Goal: Transaction & Acquisition: Purchase product/service

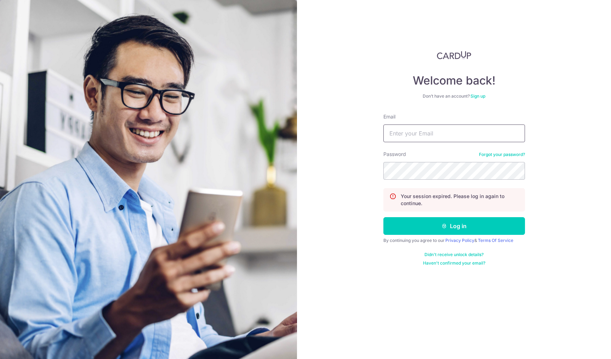
type input "[EMAIL_ADDRESS][DOMAIN_NAME]"
click at [454, 226] on button "Log in" at bounding box center [454, 226] width 142 height 18
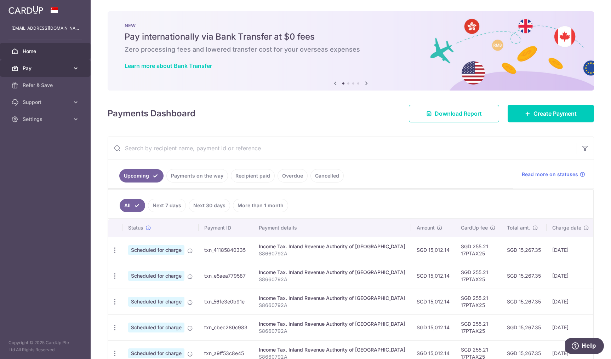
click at [62, 70] on span "Pay" at bounding box center [46, 68] width 47 height 7
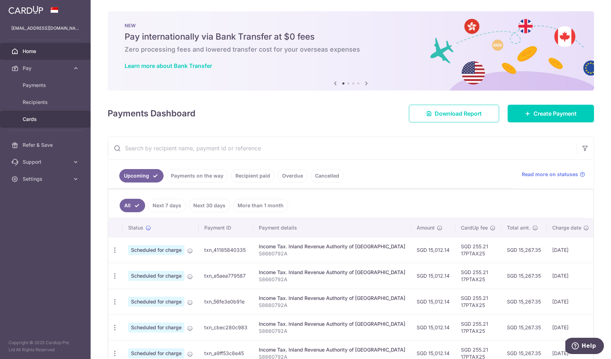
click at [41, 117] on span "Cards" at bounding box center [46, 119] width 47 height 7
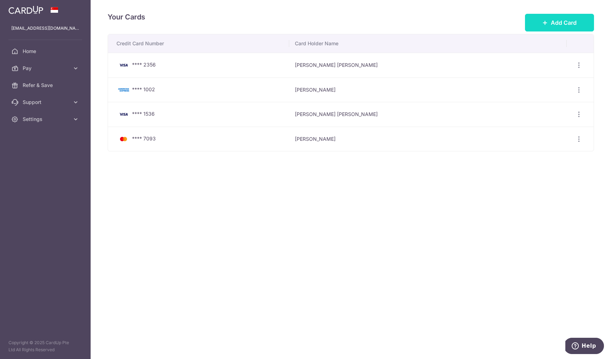
click at [542, 30] on button "Add Card" at bounding box center [559, 23] width 69 height 18
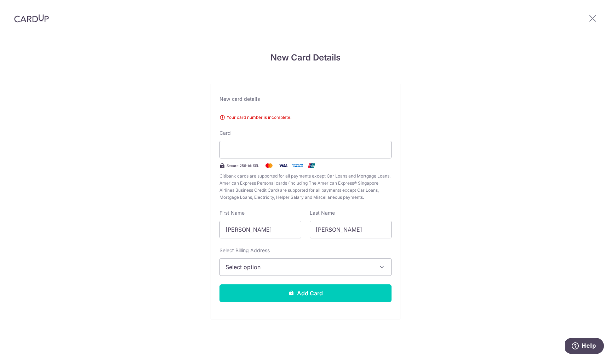
click at [323, 175] on span "Citibank cards are supported for all payments except Car Loans and Mortgage Loa…" at bounding box center [305, 187] width 172 height 28
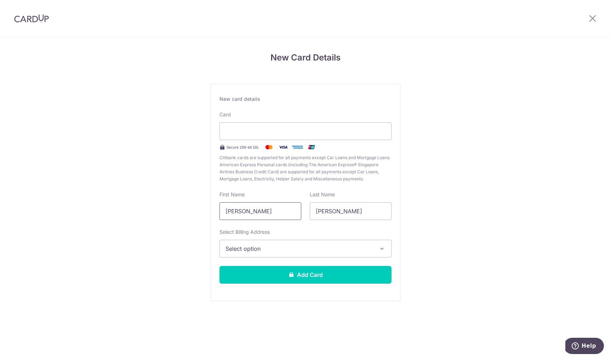
click at [279, 206] on div "New card details Your card number is invalid. Card Secure 256-bit SSL Citibank …" at bounding box center [306, 192] width 190 height 217
click at [271, 208] on input "Fat Hung Justin" at bounding box center [260, 211] width 82 height 18
drag, startPoint x: 271, startPoint y: 208, endPoint x: 205, endPoint y: 207, distance: 66.2
click at [204, 208] on div "New Card Details New card details Your card number is incomplete. Card Secure 2…" at bounding box center [305, 185] width 611 height 297
type input "J"
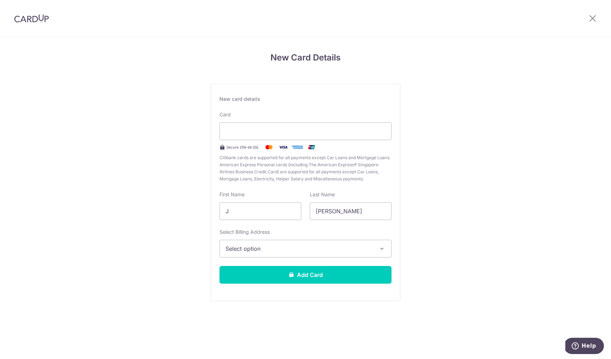
click at [240, 243] on button "Select option" at bounding box center [305, 249] width 172 height 18
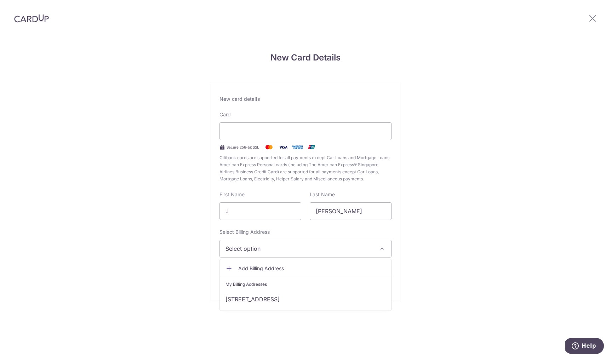
click at [259, 267] on span "Add Billing Address" at bounding box center [311, 268] width 147 height 7
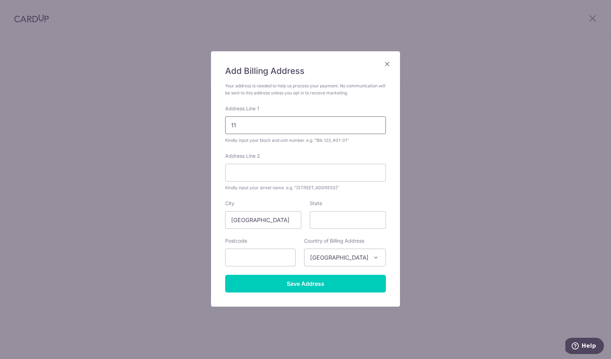
type input "1"
type input "BLK 11, #05-06"
type input "Jalan Mutiara"
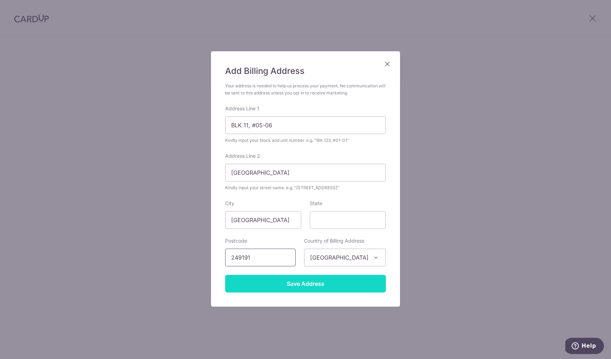
type input "249191"
click at [313, 286] on input "Save Address" at bounding box center [305, 284] width 161 height 18
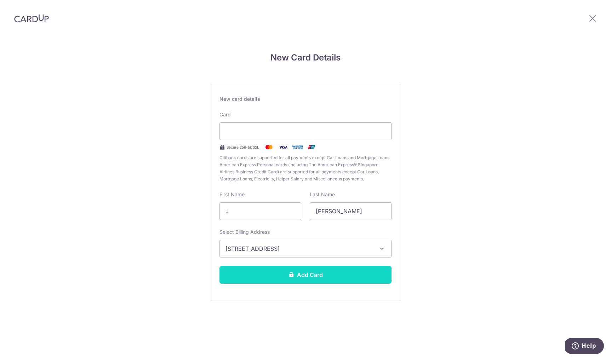
click at [325, 272] on button "Add Card" at bounding box center [305, 275] width 172 height 18
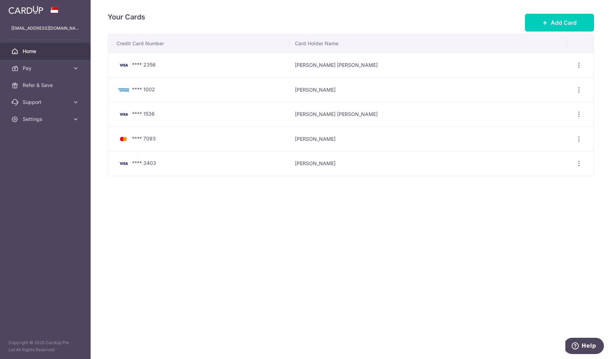
click at [48, 52] on span "Home" at bounding box center [46, 51] width 47 height 7
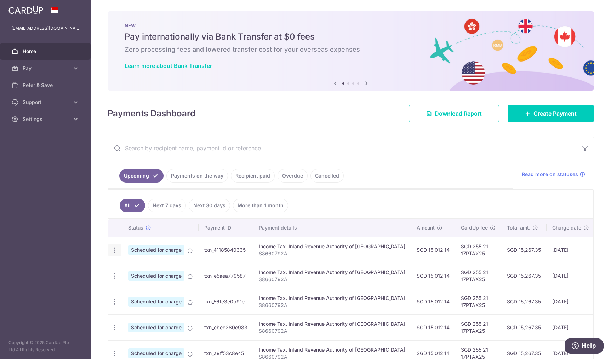
click at [113, 249] on icon "button" at bounding box center [114, 250] width 7 height 7
click at [138, 270] on span "Update payment" at bounding box center [152, 269] width 48 height 8
radio input "true"
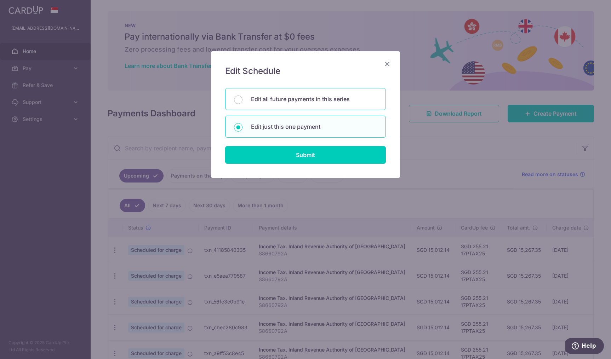
click at [298, 98] on p "Edit all future payments in this series" at bounding box center [314, 99] width 126 height 8
click at [242, 98] on input "Edit all future payments in this series" at bounding box center [238, 100] width 8 height 8
radio input "true"
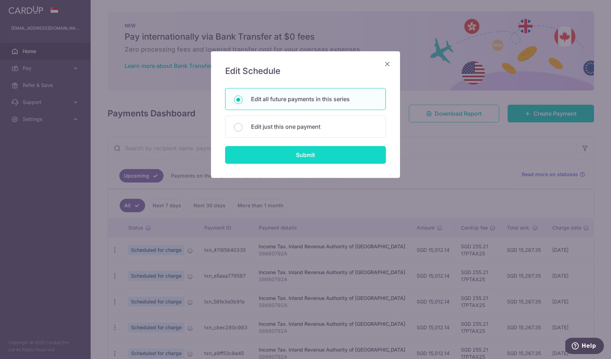
click at [295, 155] on input "Submit" at bounding box center [305, 155] width 161 height 18
radio input "true"
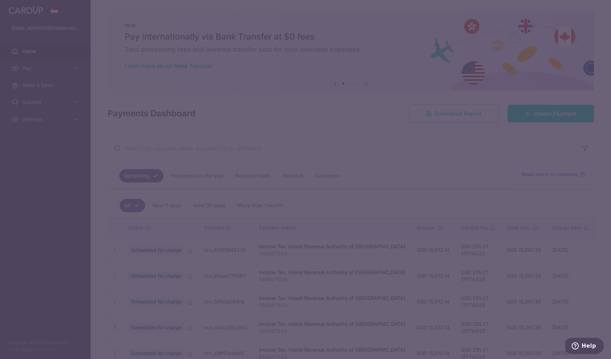
type input "15,012.14"
type input "S8660792A"
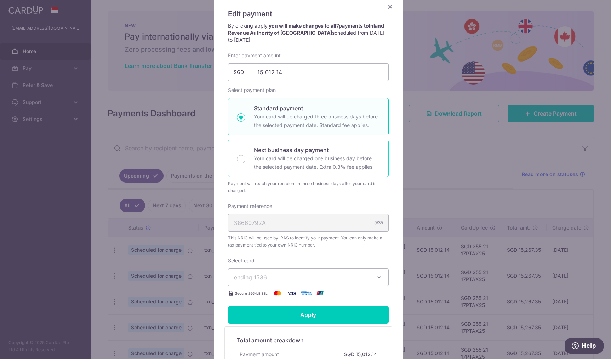
scroll to position [179, 0]
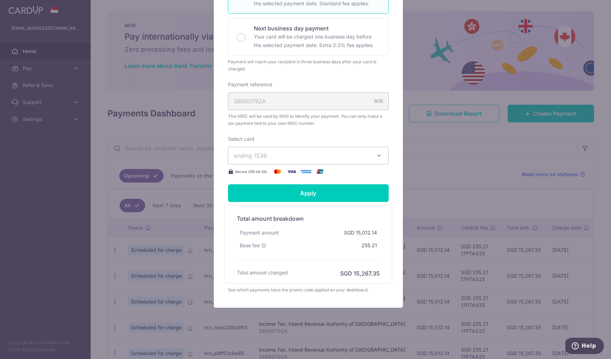
click at [366, 155] on span "ending 1536" at bounding box center [302, 155] width 136 height 8
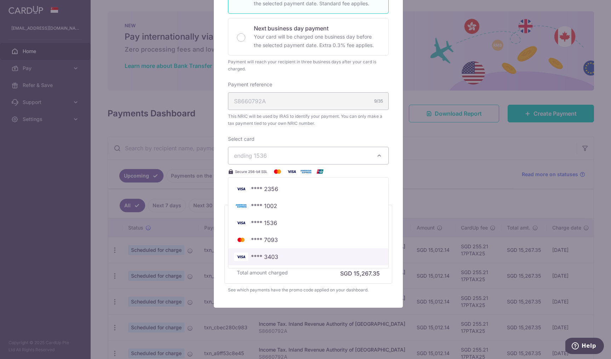
click at [278, 253] on span "**** 3403" at bounding box center [308, 257] width 149 height 8
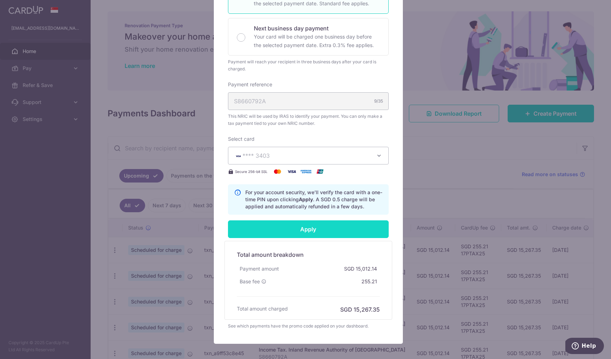
click at [299, 232] on input "Apply" at bounding box center [308, 229] width 161 height 18
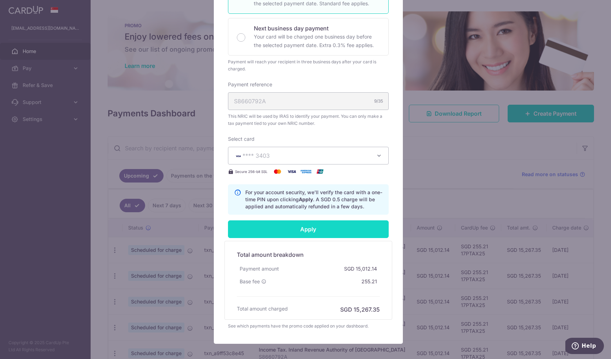
type input "Successfully Applied"
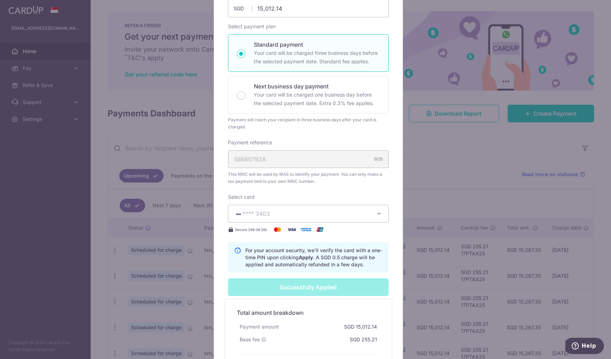
scroll to position [0, 0]
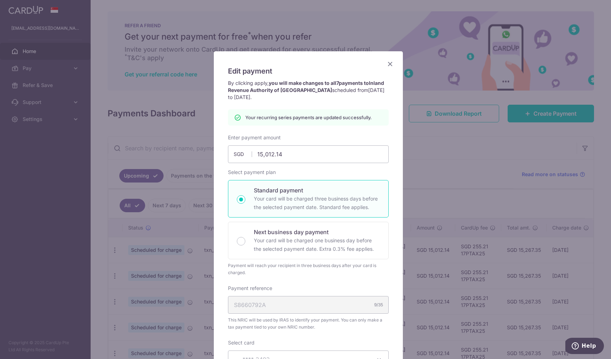
click at [390, 62] on icon "Close" at bounding box center [390, 63] width 8 height 9
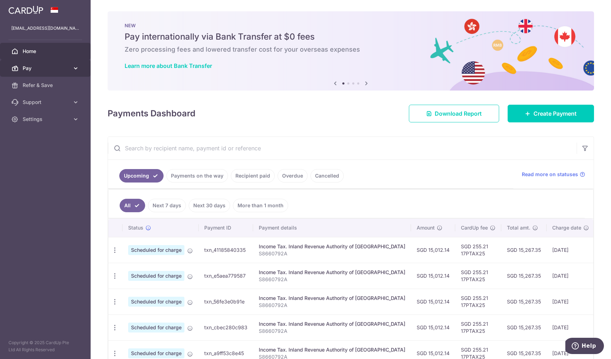
click at [65, 65] on span "Pay" at bounding box center [46, 68] width 47 height 7
click at [391, 180] on ul "Upcoming Payments on the way Recipient paid Overdue Cancelled" at bounding box center [310, 174] width 405 height 29
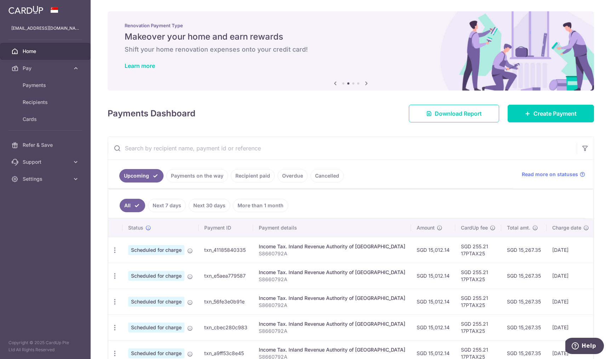
click at [412, 167] on ul "Upcoming Payments on the way Recipient paid Overdue Cancelled" at bounding box center [310, 174] width 405 height 29
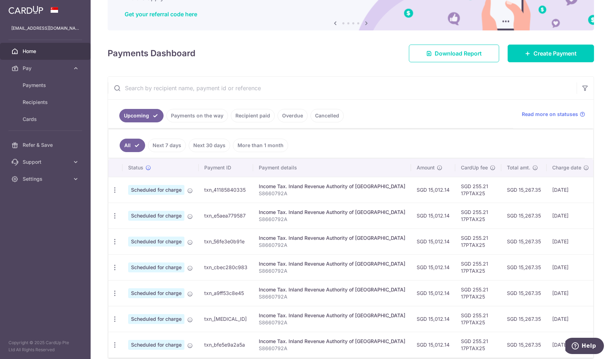
scroll to position [97, 0]
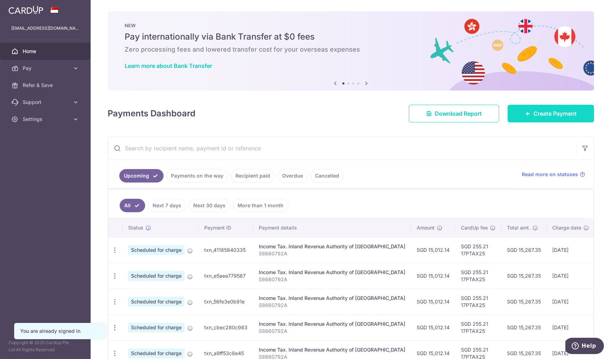
click at [535, 117] on span "Create Payment" at bounding box center [554, 113] width 43 height 8
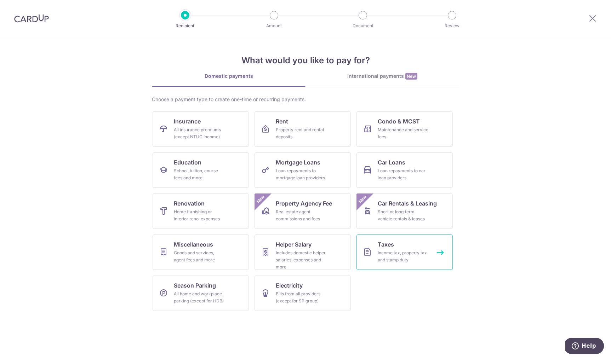
click at [390, 245] on span "Taxes" at bounding box center [386, 244] width 16 height 8
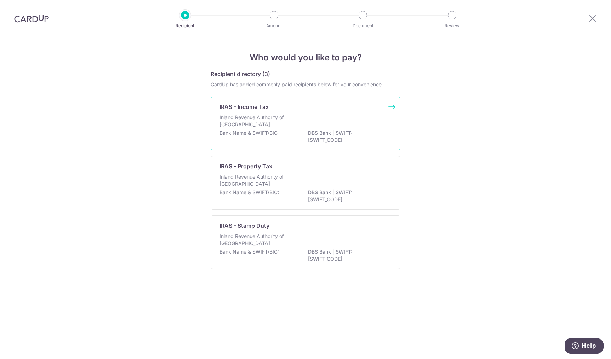
click at [331, 131] on p "DBS Bank | SWIFT: [SWIFT_CODE]" at bounding box center [347, 137] width 79 height 14
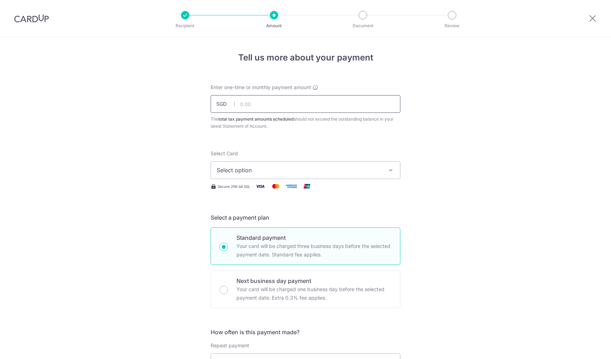
click at [266, 109] on input "text" at bounding box center [306, 104] width 190 height 18
type input "15,012.14"
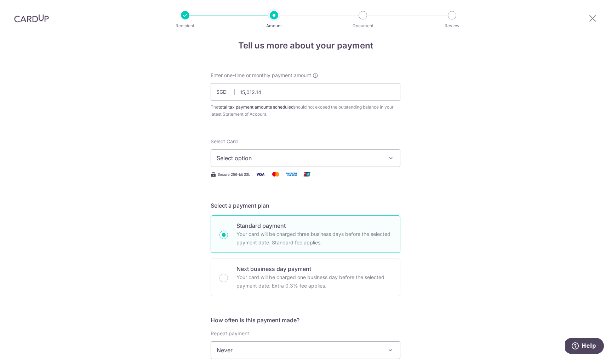
click at [300, 160] on span "Select option" at bounding box center [299, 158] width 165 height 8
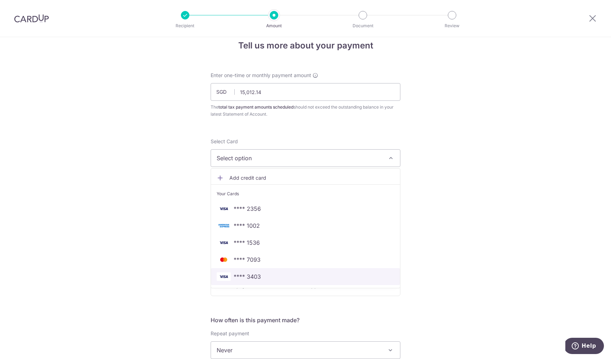
click at [271, 273] on span "**** 3403" at bounding box center [306, 276] width 178 height 8
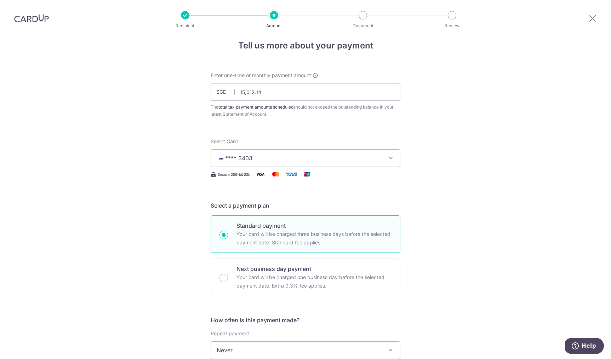
scroll to position [131, 0]
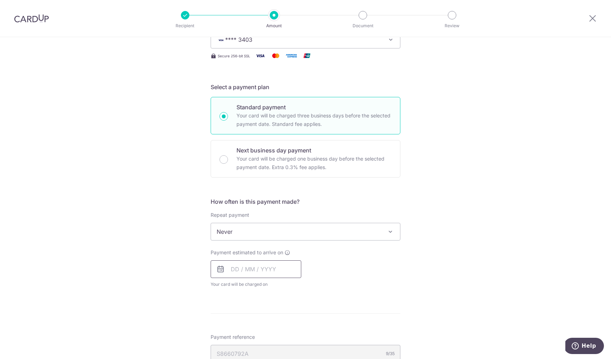
click at [276, 267] on input "text" at bounding box center [256, 269] width 91 height 18
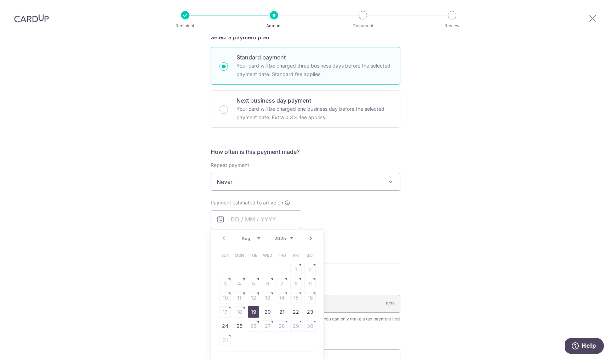
click at [254, 314] on link "19" at bounding box center [253, 311] width 11 height 11
type input "[DATE]"
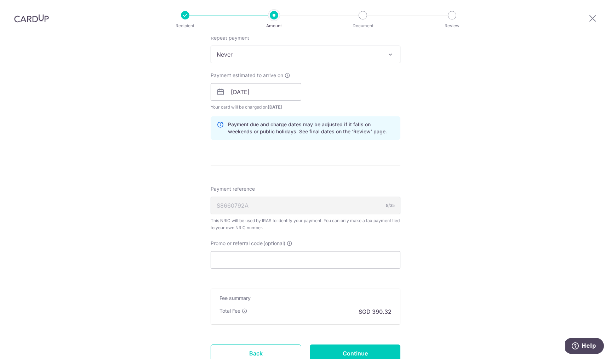
scroll to position [317, 0]
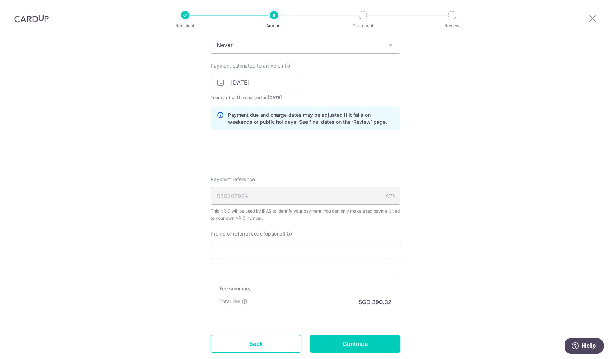
click at [266, 249] on input "Promo or referral code (optional)" at bounding box center [306, 251] width 190 height 18
paste input "MLTAX25R"
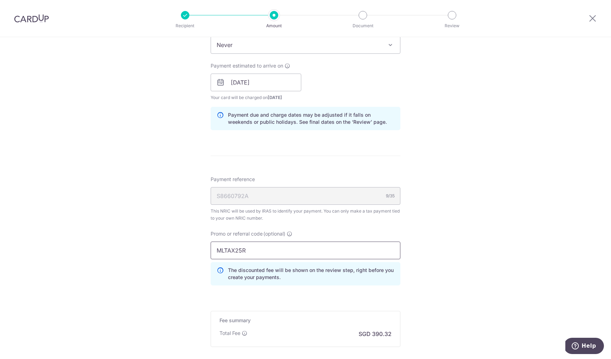
type input "MLTAX25R"
click at [418, 235] on div "Tell us more about your payment Enter one-time or monthly payment amount SGD 15…" at bounding box center [305, 79] width 611 height 718
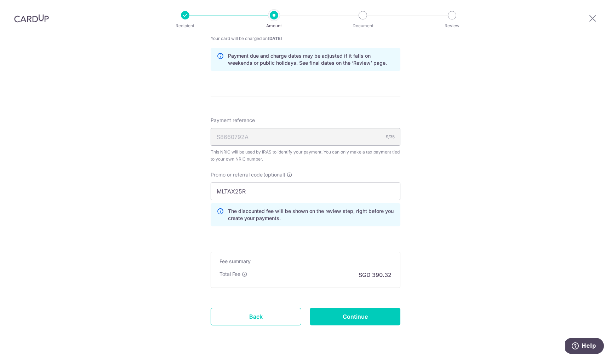
scroll to position [396, 0]
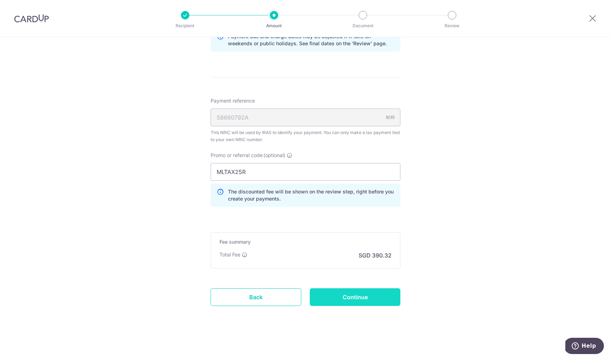
click at [362, 293] on input "Continue" at bounding box center [355, 297] width 91 height 18
type input "Create Schedule"
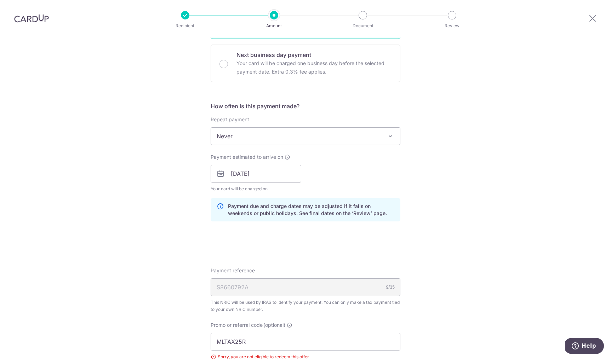
scroll to position [305, 0]
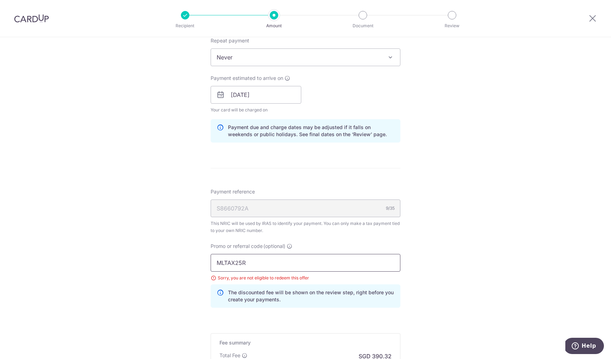
click at [242, 259] on input "MLTAX25R" at bounding box center [306, 263] width 190 height 18
paste input "VTAX25ONE"
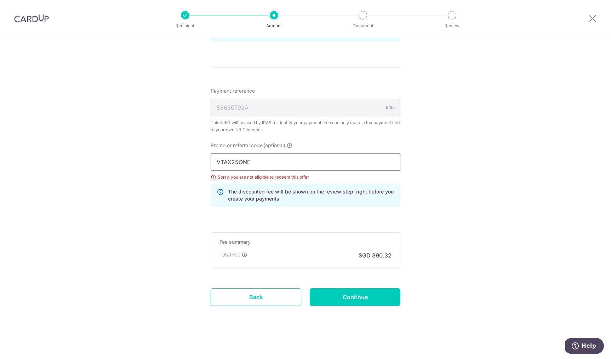
type input "VTAX25ONE"
click at [338, 296] on input "Continue" at bounding box center [355, 297] width 91 height 18
type input "Update Schedule"
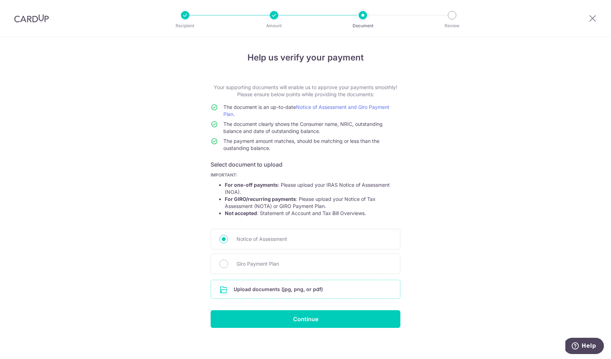
click at [312, 292] on input "file" at bounding box center [305, 289] width 189 height 18
click at [268, 260] on span "Giro Payment Plan" at bounding box center [313, 264] width 155 height 8
click at [228, 260] on input "Giro Payment Plan" at bounding box center [223, 264] width 8 height 8
radio input "true"
click at [306, 285] on input "file" at bounding box center [305, 289] width 189 height 18
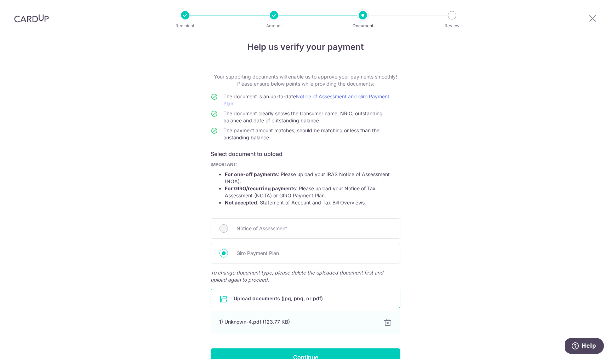
scroll to position [51, 0]
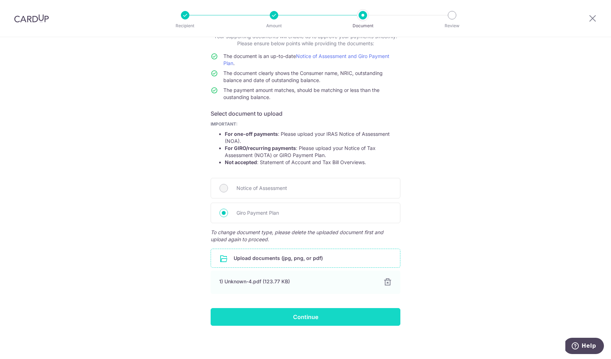
click at [309, 321] on input "Continue" at bounding box center [306, 317] width 190 height 18
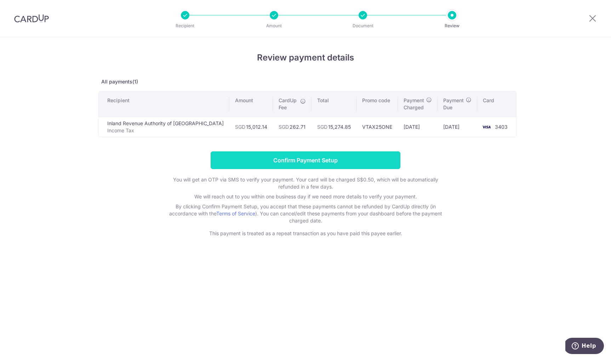
click at [341, 158] on input "Confirm Payment Setup" at bounding box center [306, 160] width 190 height 18
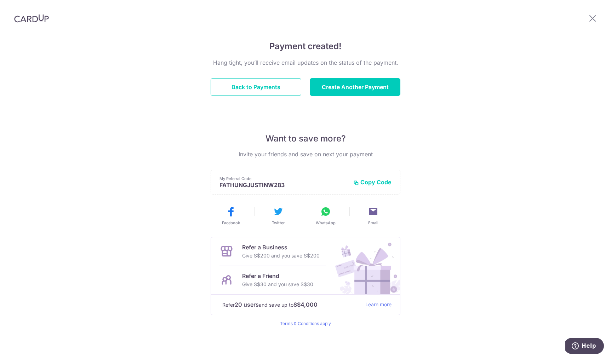
scroll to position [56, 0]
click at [471, 170] on div "Payment created! Hang tight, you’ll receive email updates on the status of the …" at bounding box center [305, 170] width 611 height 378
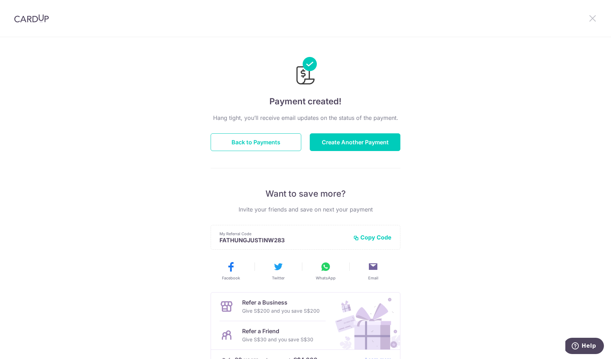
click at [595, 15] on icon at bounding box center [592, 18] width 8 height 9
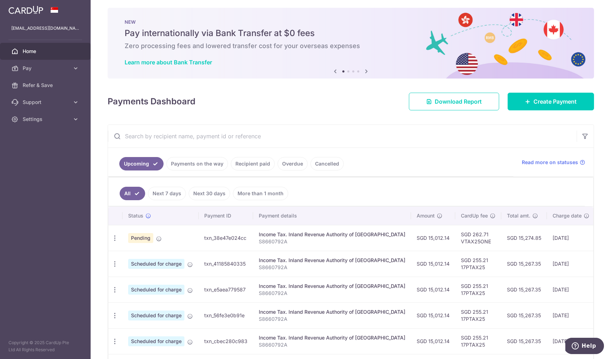
scroll to position [115, 0]
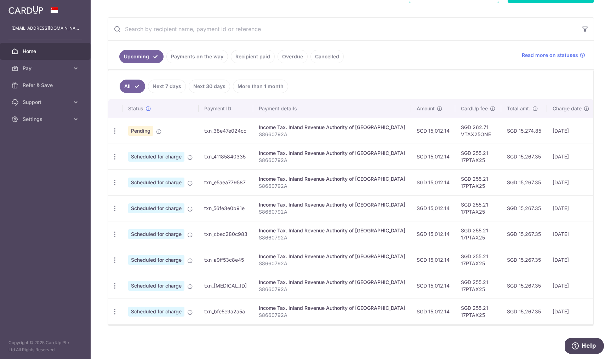
click at [382, 79] on ul "All Next 7 days Next 30 days More than 1 month" at bounding box center [346, 84] width 476 height 29
